Goal: Navigation & Orientation: Understand site structure

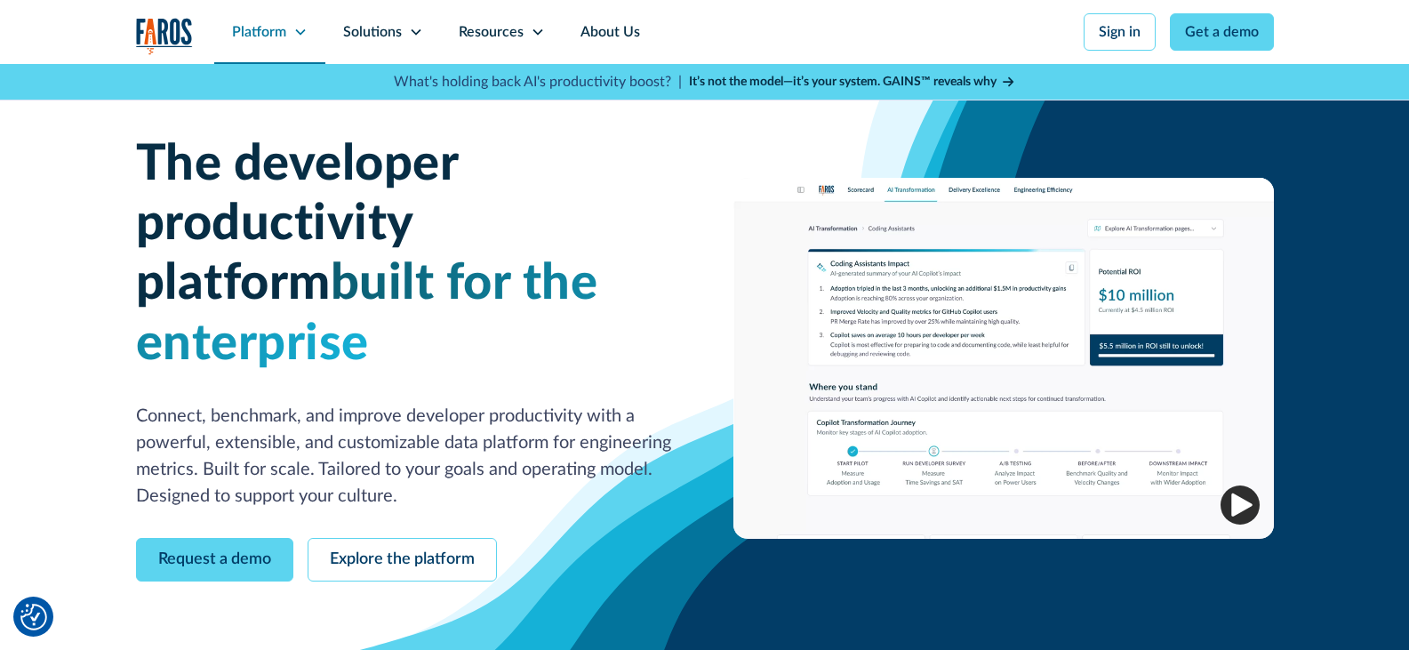
click at [292, 27] on div "Platform" at bounding box center [269, 32] width 111 height 64
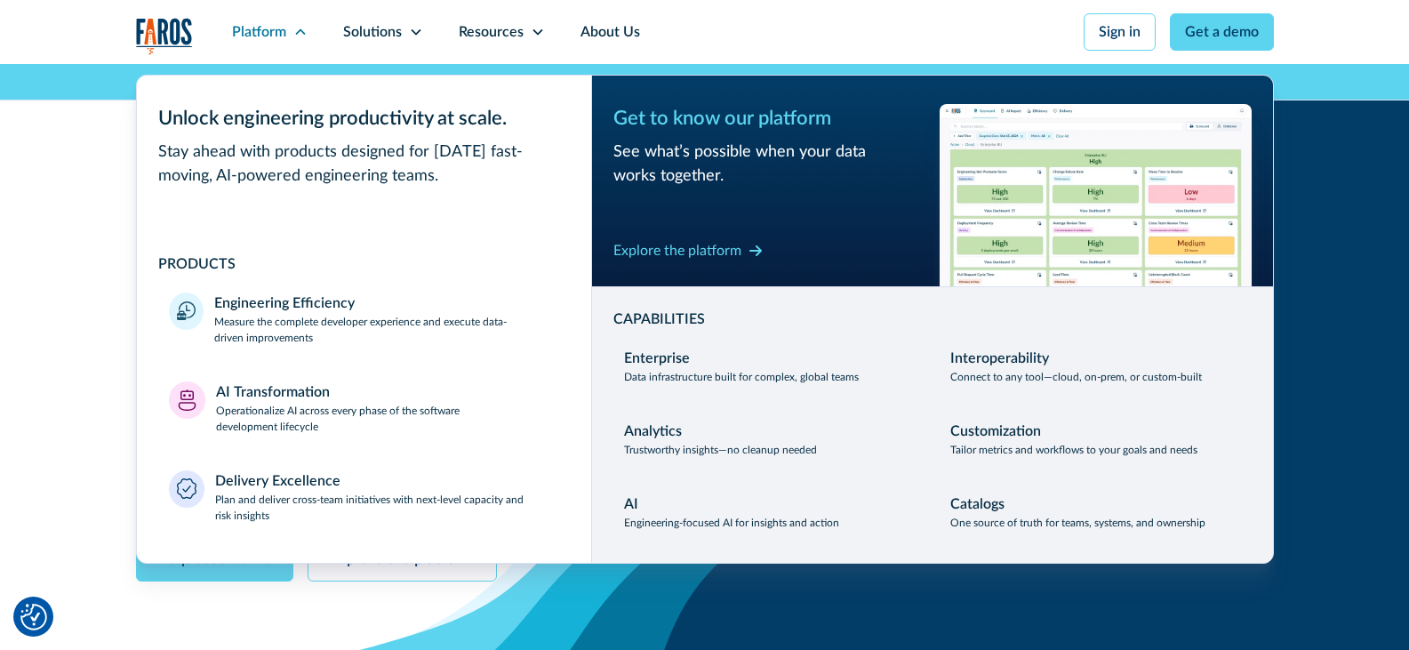
click at [65, 206] on div "The developer productivity platform built for the enterprise Connect, benchmark…" at bounding box center [704, 358] width 1409 height 588
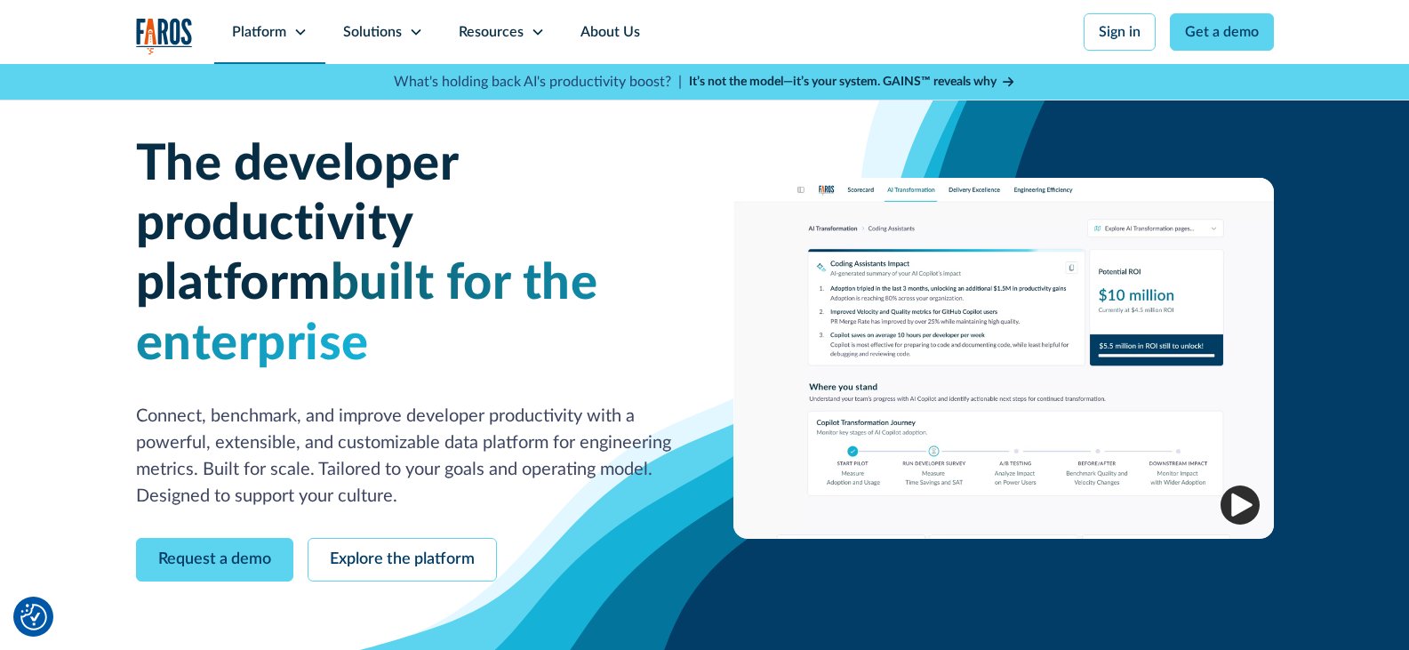
click at [294, 29] on icon at bounding box center [300, 32] width 14 height 14
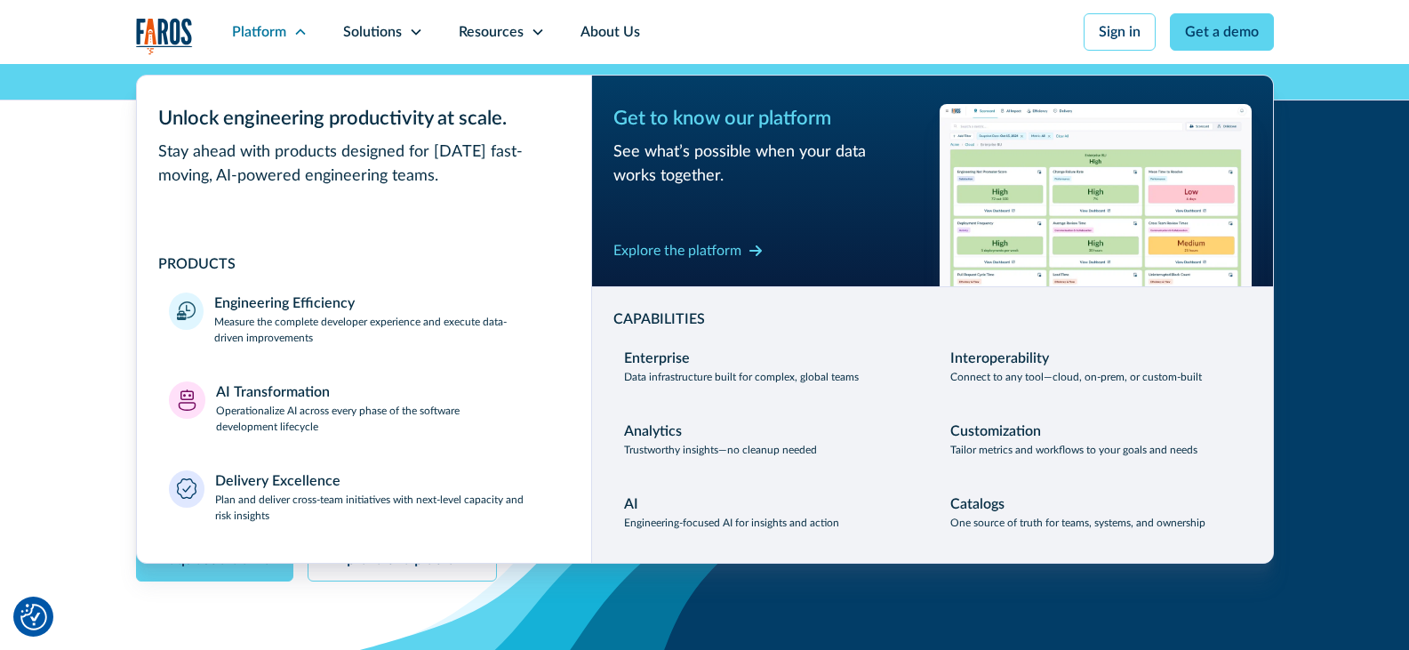
click at [26, 257] on div "The developer productivity platform built for the enterprise Connect, benchmark…" at bounding box center [704, 358] width 1409 height 588
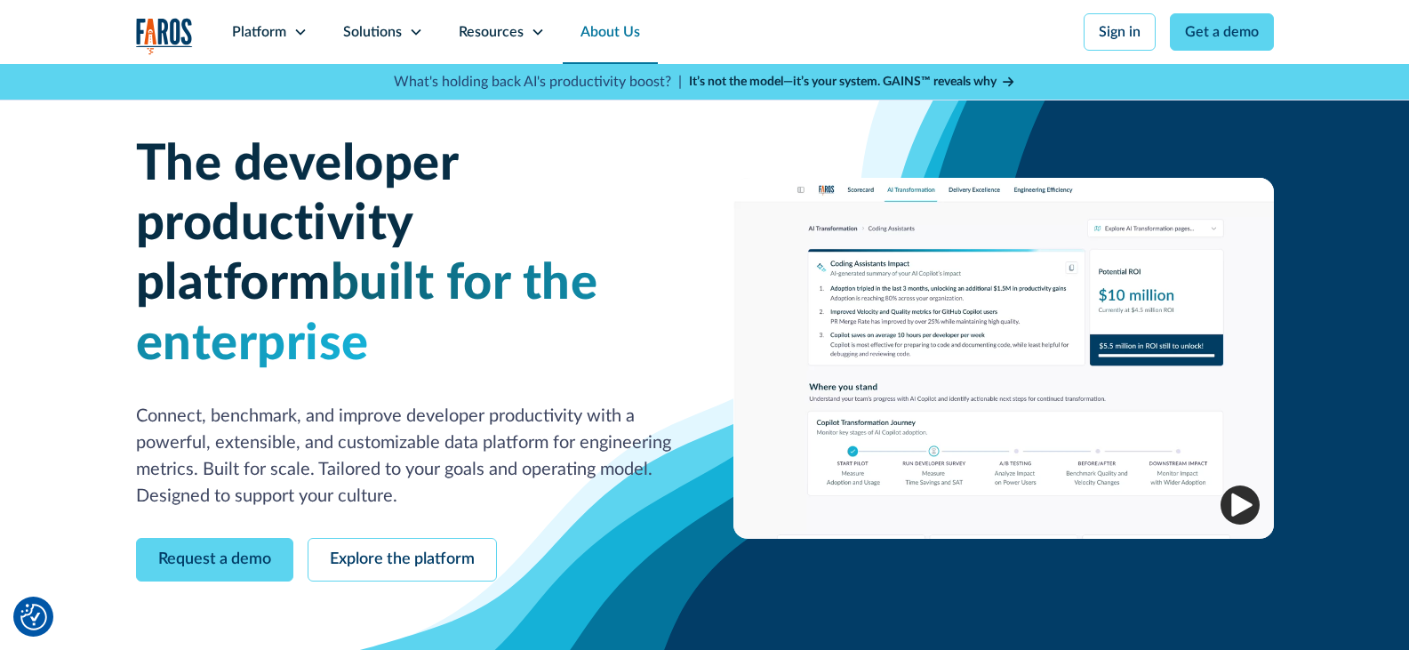
click at [598, 28] on link "About Us" at bounding box center [610, 32] width 95 height 64
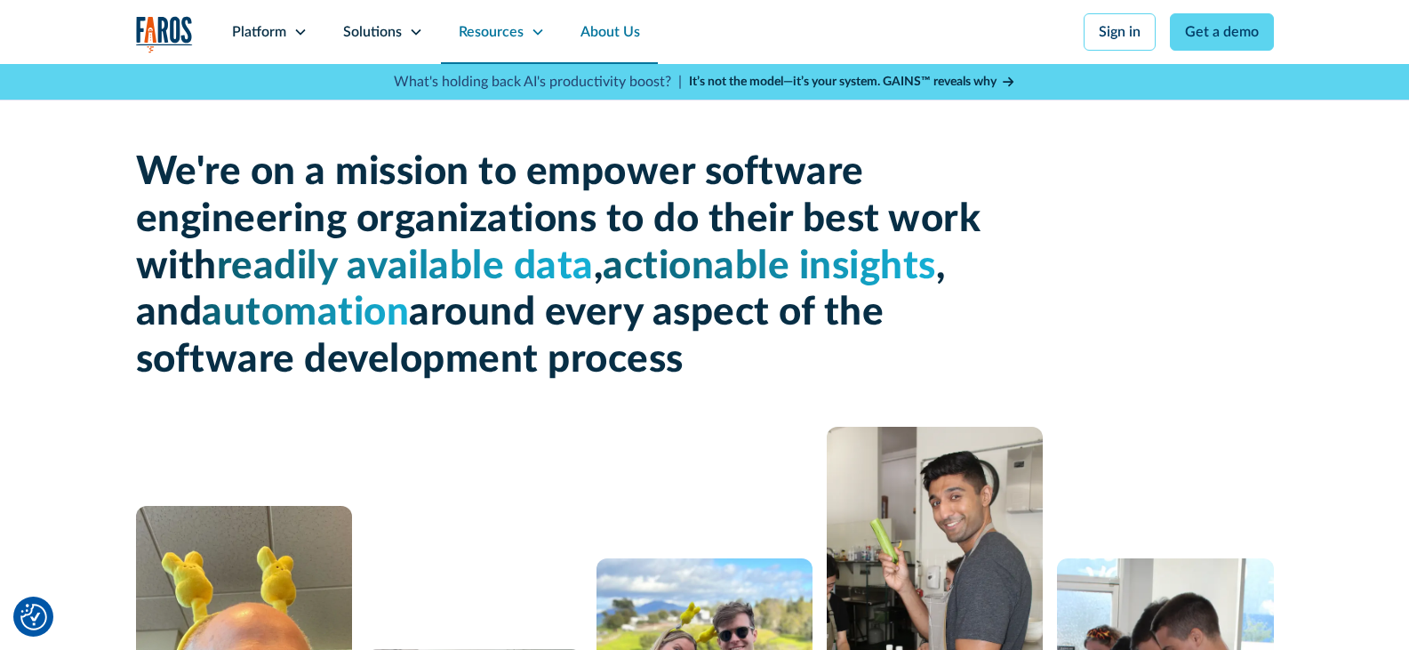
click at [532, 29] on icon at bounding box center [538, 32] width 14 height 14
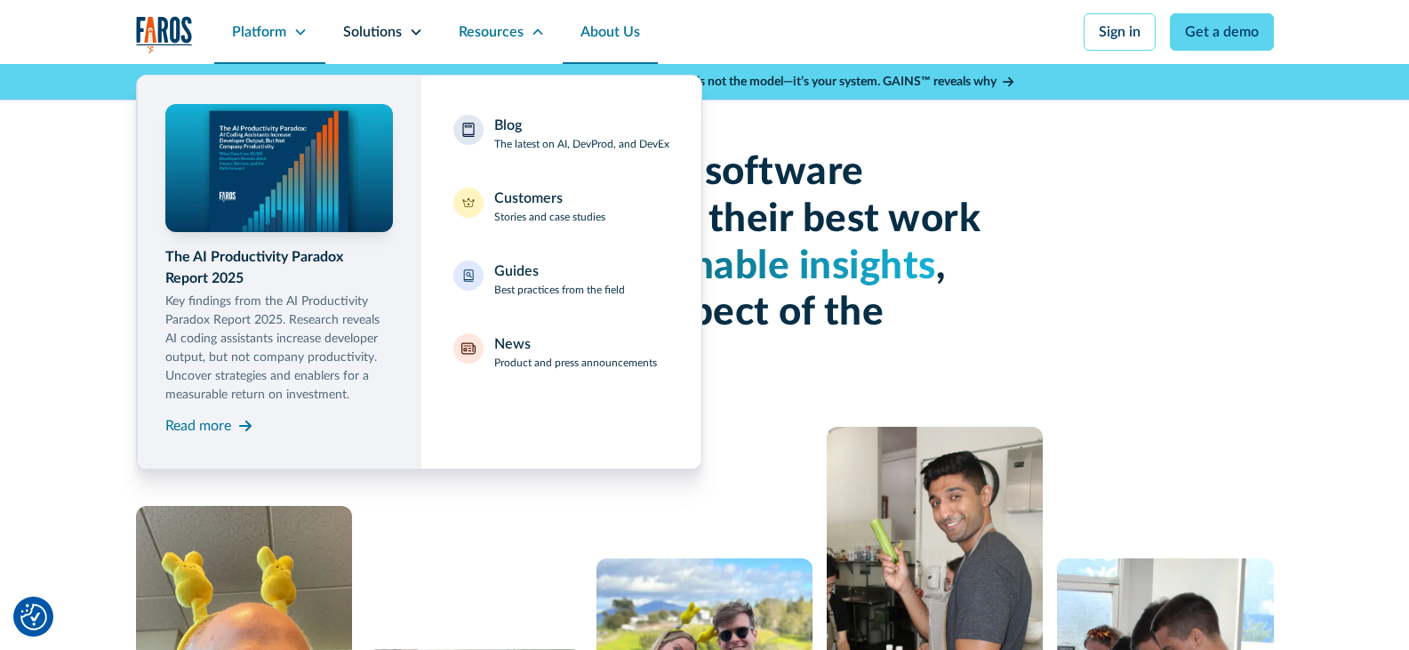
click at [274, 32] on div "Platform" at bounding box center [259, 31] width 54 height 21
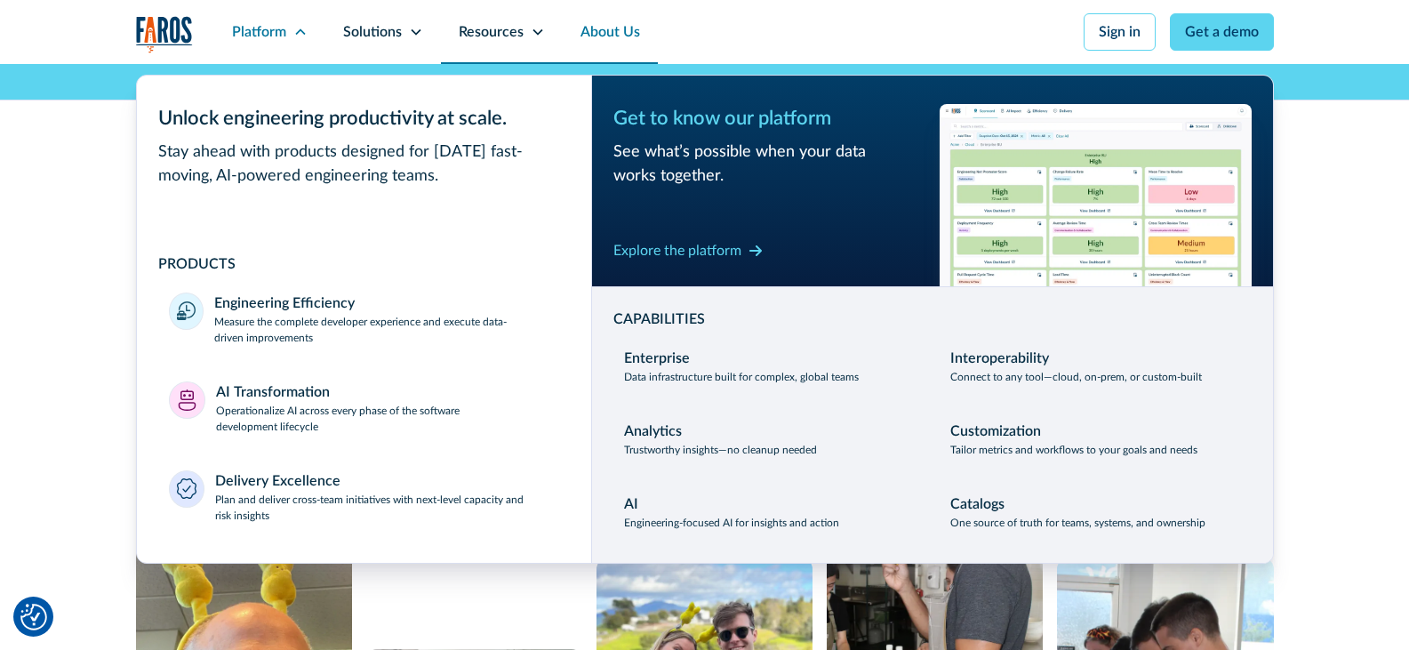
click at [502, 29] on div "Resources" at bounding box center [491, 31] width 65 height 21
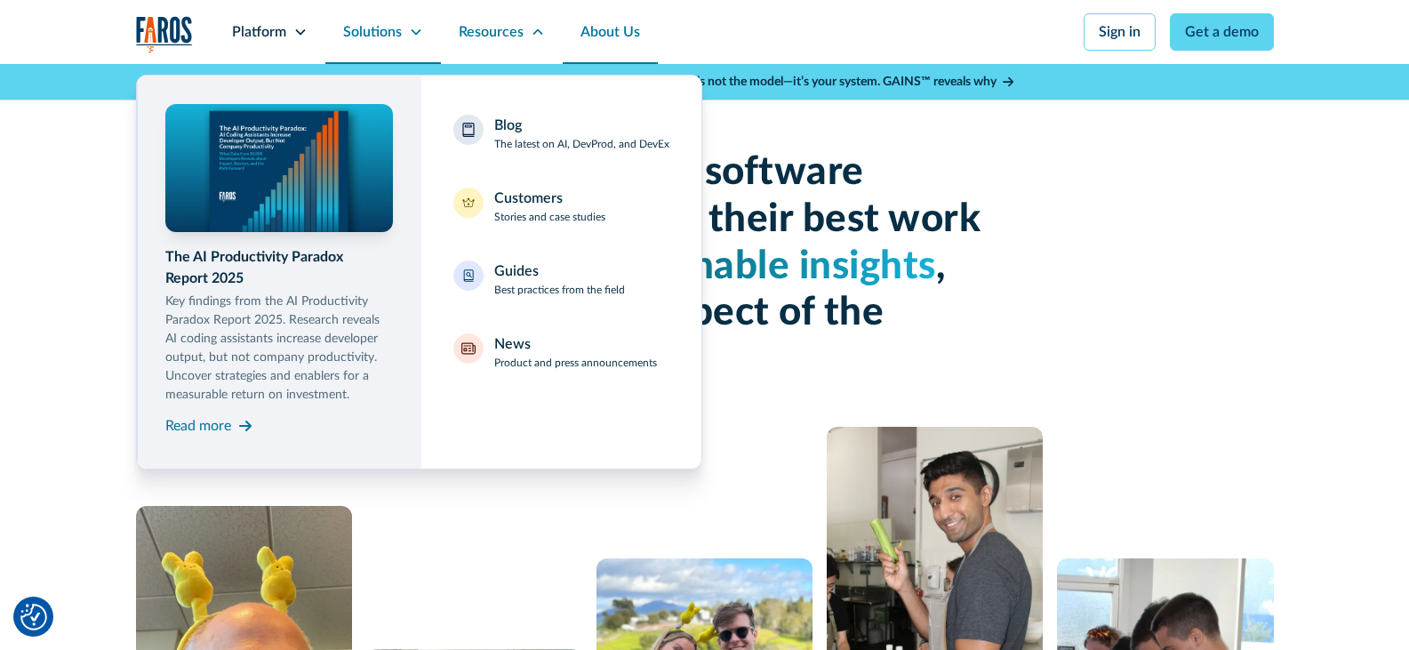
click at [396, 34] on div "Solutions" at bounding box center [372, 31] width 59 height 21
